Goal: Information Seeking & Learning: Learn about a topic

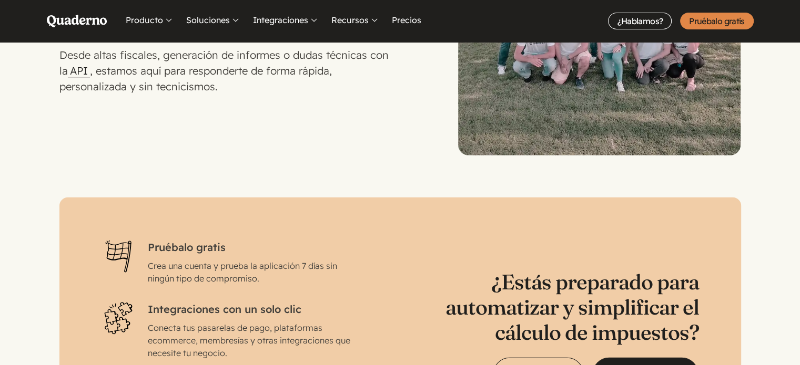
scroll to position [2926, 0]
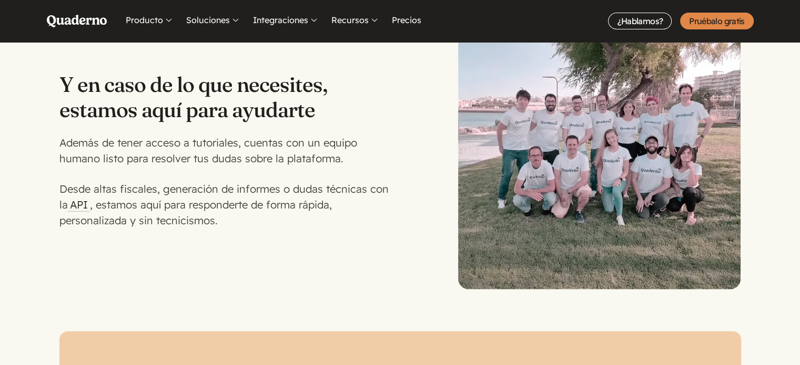
click at [644, 150] on img at bounding box center [599, 148] width 283 height 283
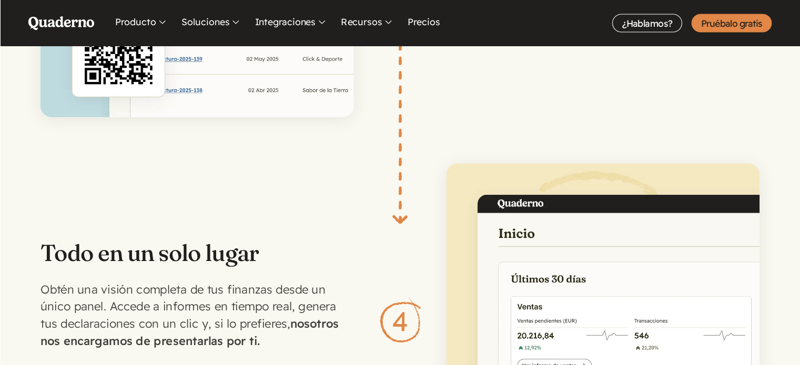
scroll to position [2122, 0]
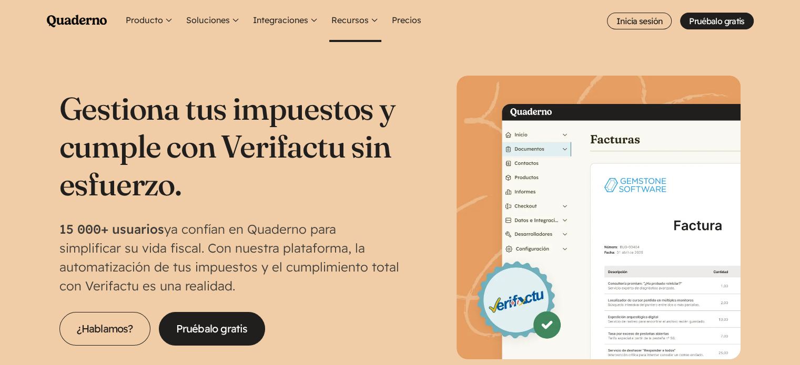
click at [348, 23] on button "Recursos" at bounding box center [355, 21] width 52 height 42
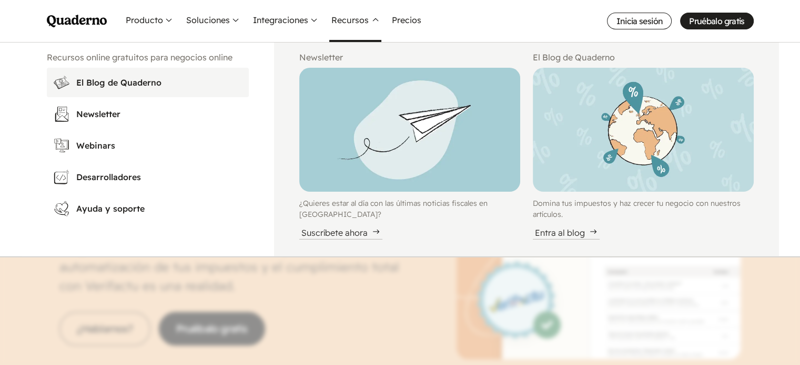
click at [100, 68] on link "El Blog de Quaderno Domina tus impuestos y haz crecer tu negocio con nuestros a…" at bounding box center [148, 82] width 202 height 29
